Goal: Task Accomplishment & Management: Use online tool/utility

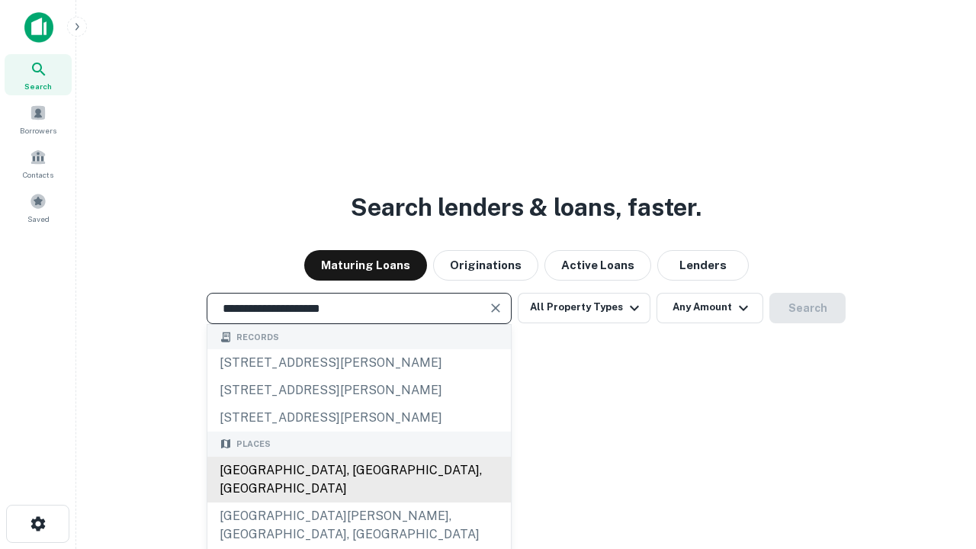
click at [359, 503] on div "Santa Monica, CA, USA" at bounding box center [359, 480] width 304 height 46
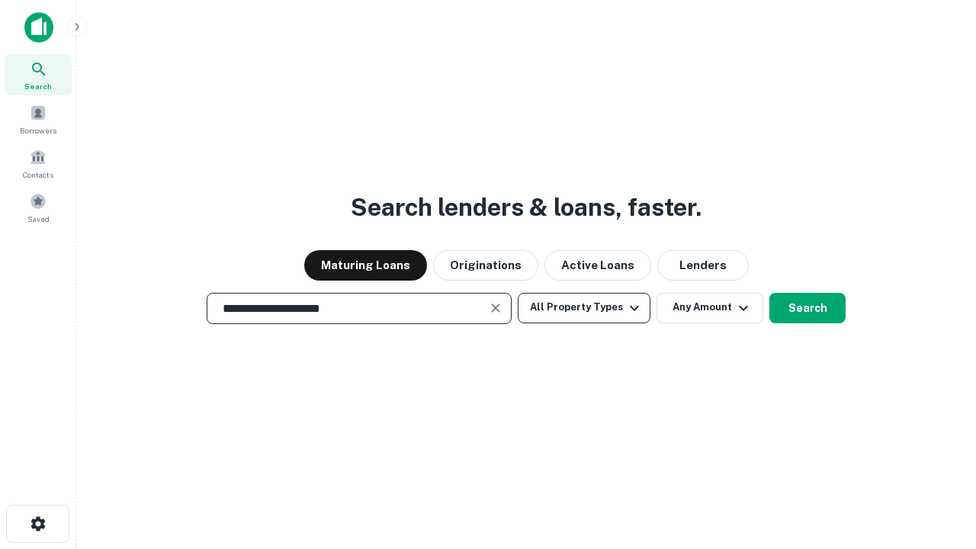
type input "**********"
click at [584, 307] on button "All Property Types" at bounding box center [584, 308] width 133 height 31
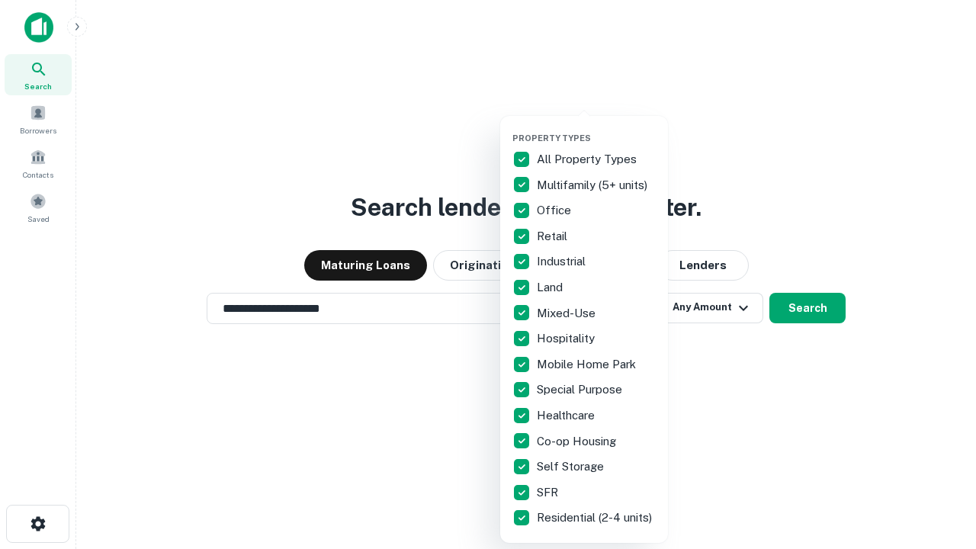
click at [597, 128] on button "button" at bounding box center [597, 128] width 168 height 1
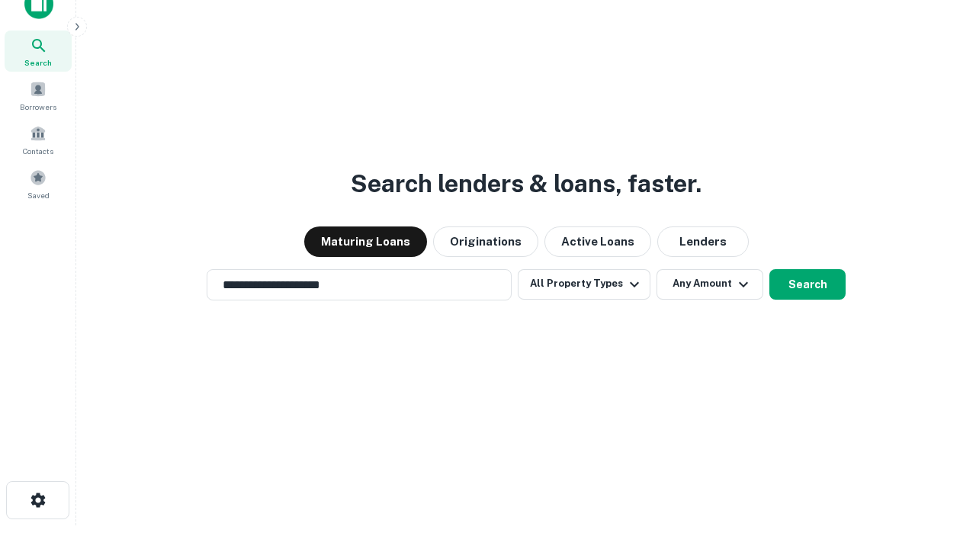
scroll to position [9, 184]
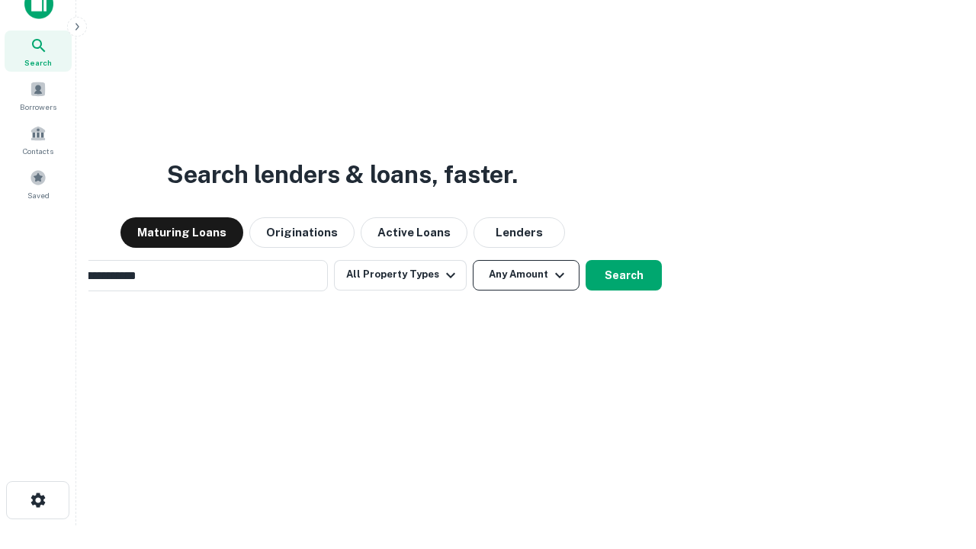
click at [473, 260] on button "Any Amount" at bounding box center [526, 275] width 107 height 31
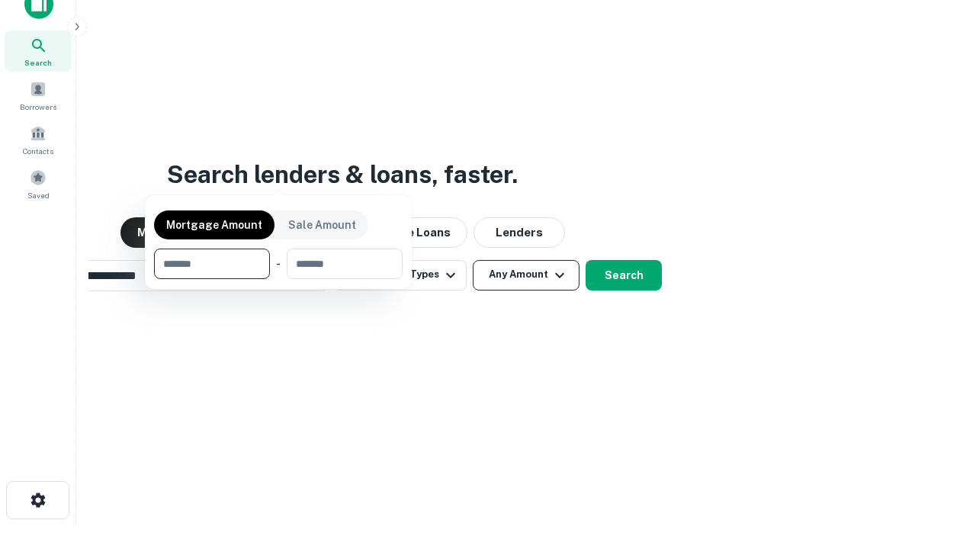
scroll to position [110, 432]
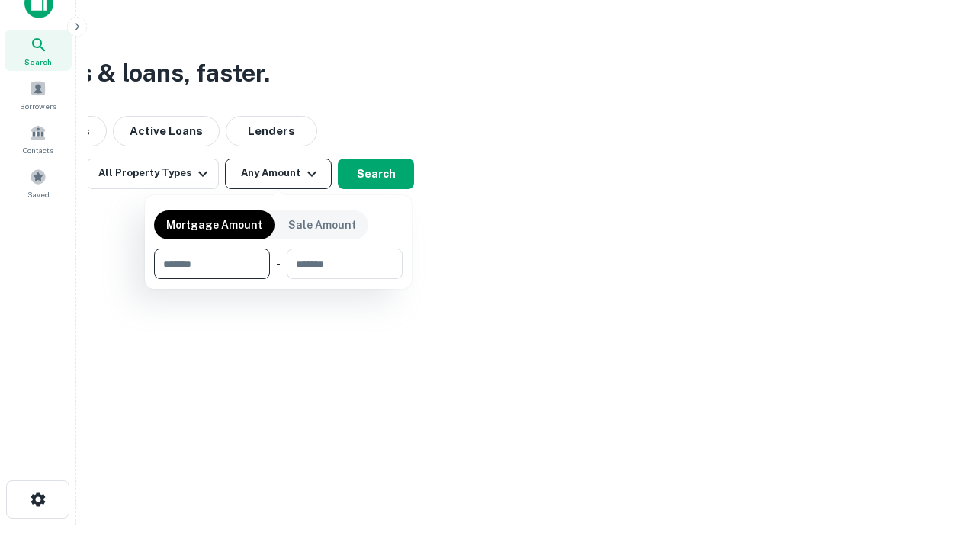
type input "*******"
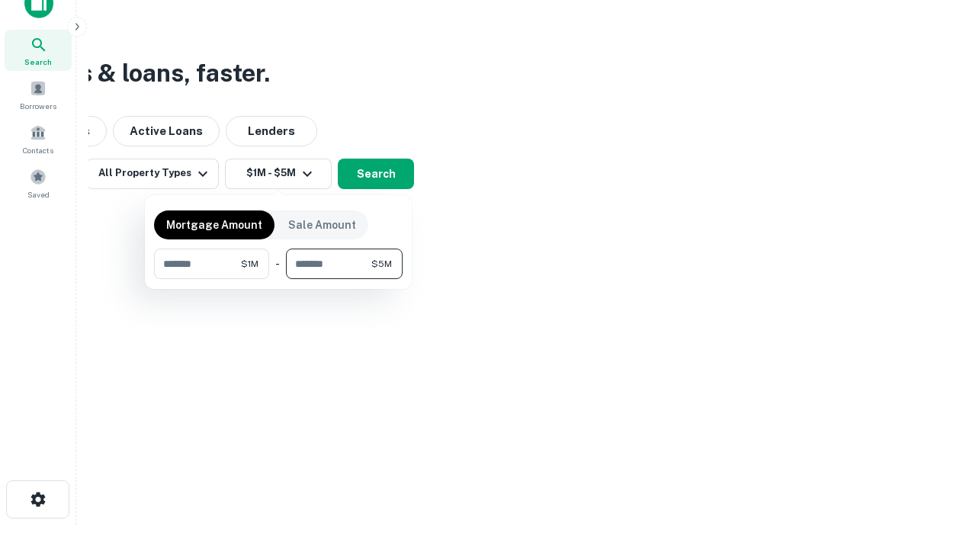
type input "*******"
click at [278, 279] on button "button" at bounding box center [278, 279] width 249 height 1
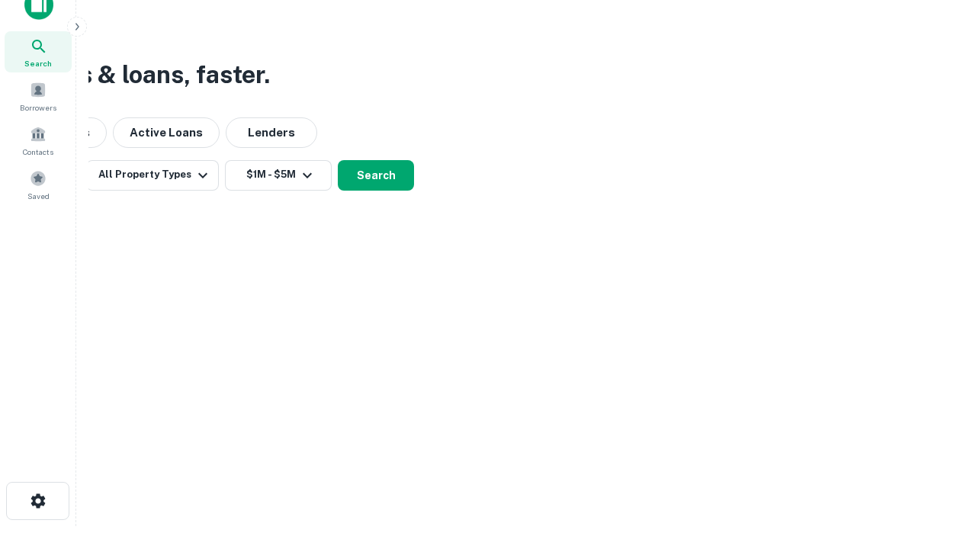
scroll to position [9, 281]
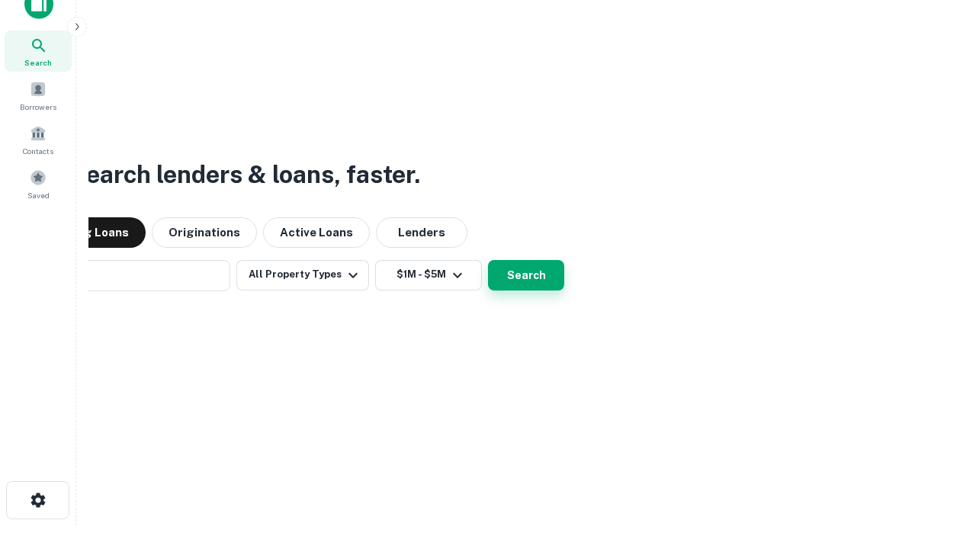
click at [488, 260] on button "Search" at bounding box center [526, 275] width 76 height 31
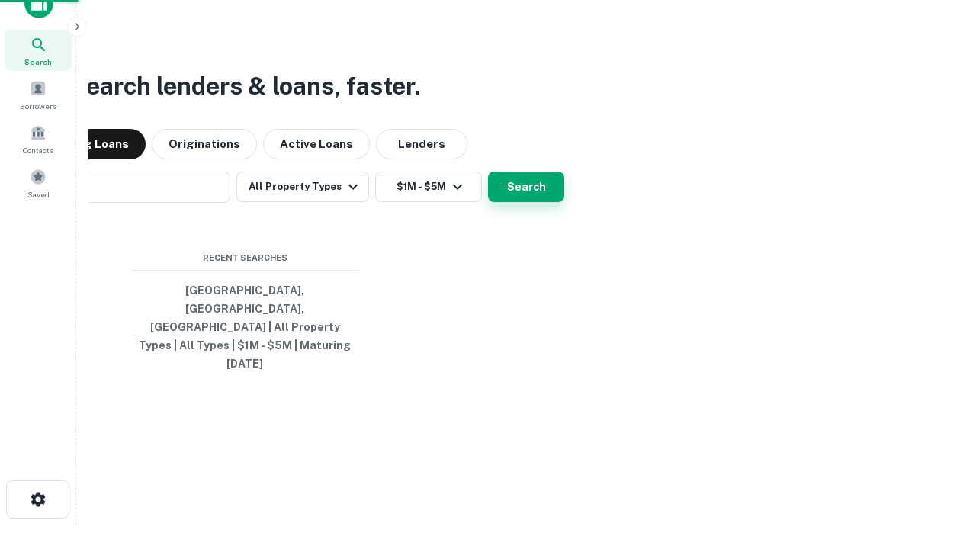
scroll to position [40, 432]
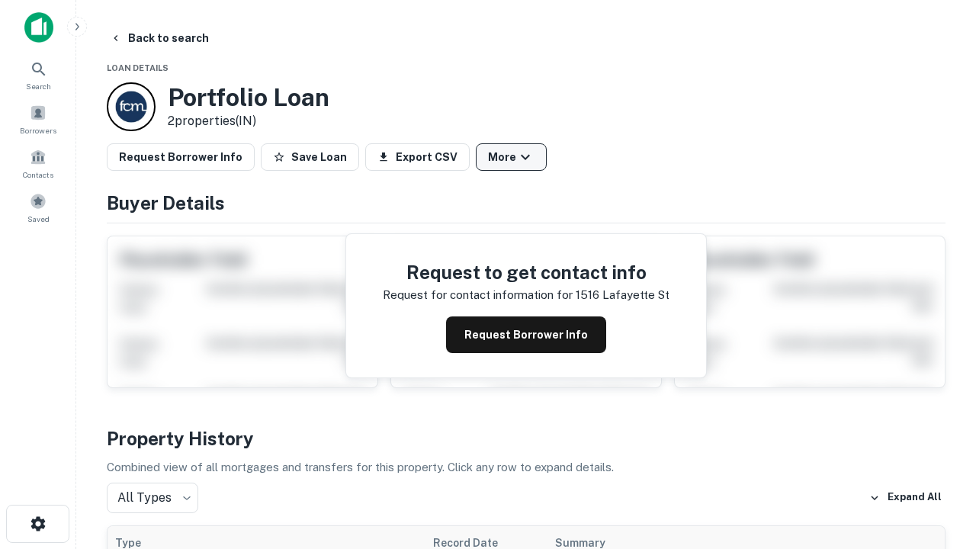
click at [511, 157] on button "More" at bounding box center [511, 156] width 71 height 27
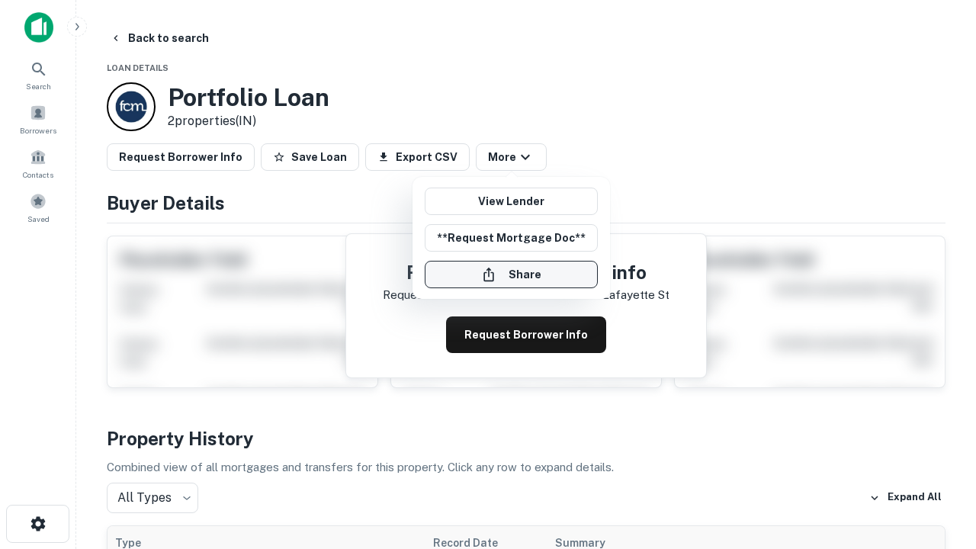
click at [511, 275] on button "Share" at bounding box center [511, 274] width 173 height 27
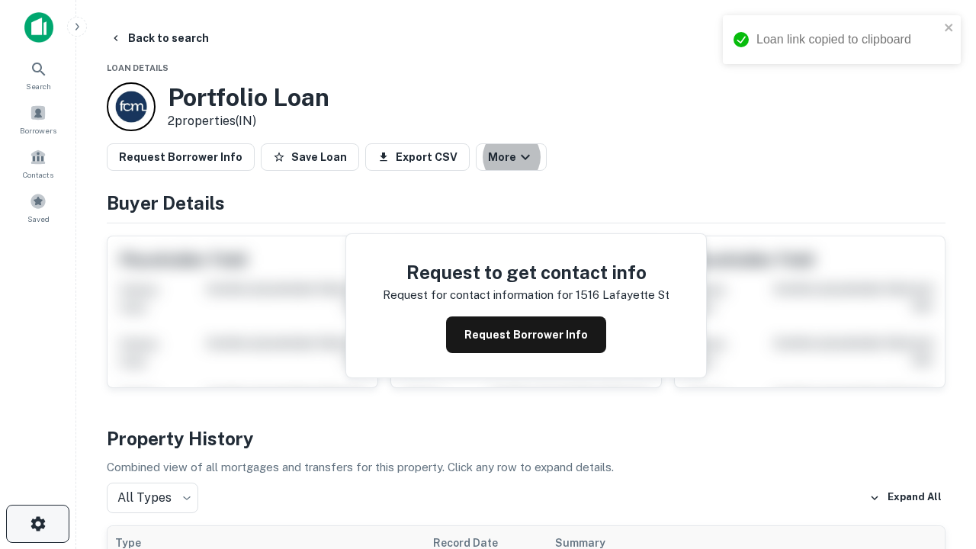
click at [37, 524] on icon "button" at bounding box center [38, 524] width 18 height 18
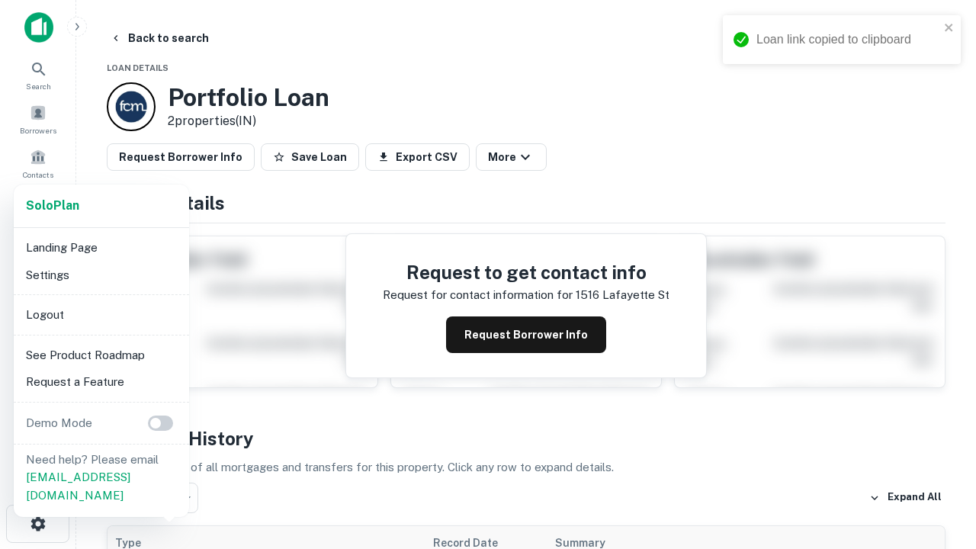
click at [101, 314] on li "Logout" at bounding box center [101, 314] width 163 height 27
